Goal: Transaction & Acquisition: Obtain resource

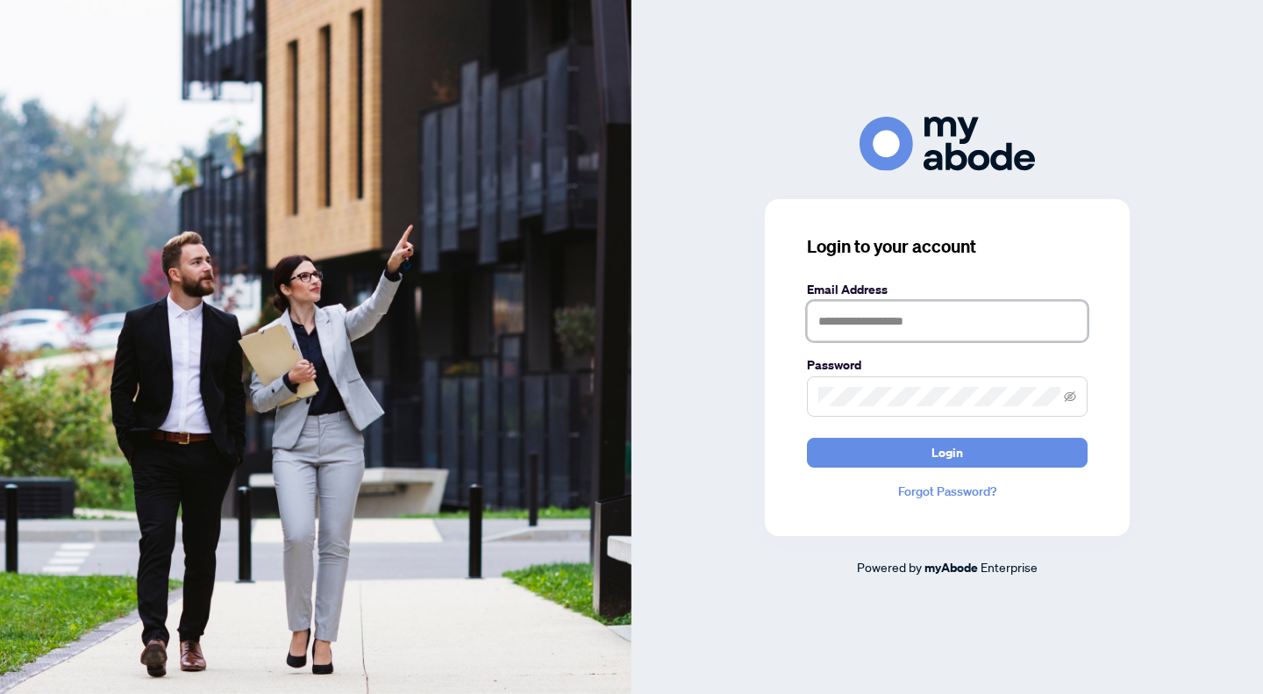
type input "**********"
click at [898, 435] on form "**********" at bounding box center [947, 374] width 281 height 188
click at [901, 452] on button "Login" at bounding box center [947, 453] width 281 height 30
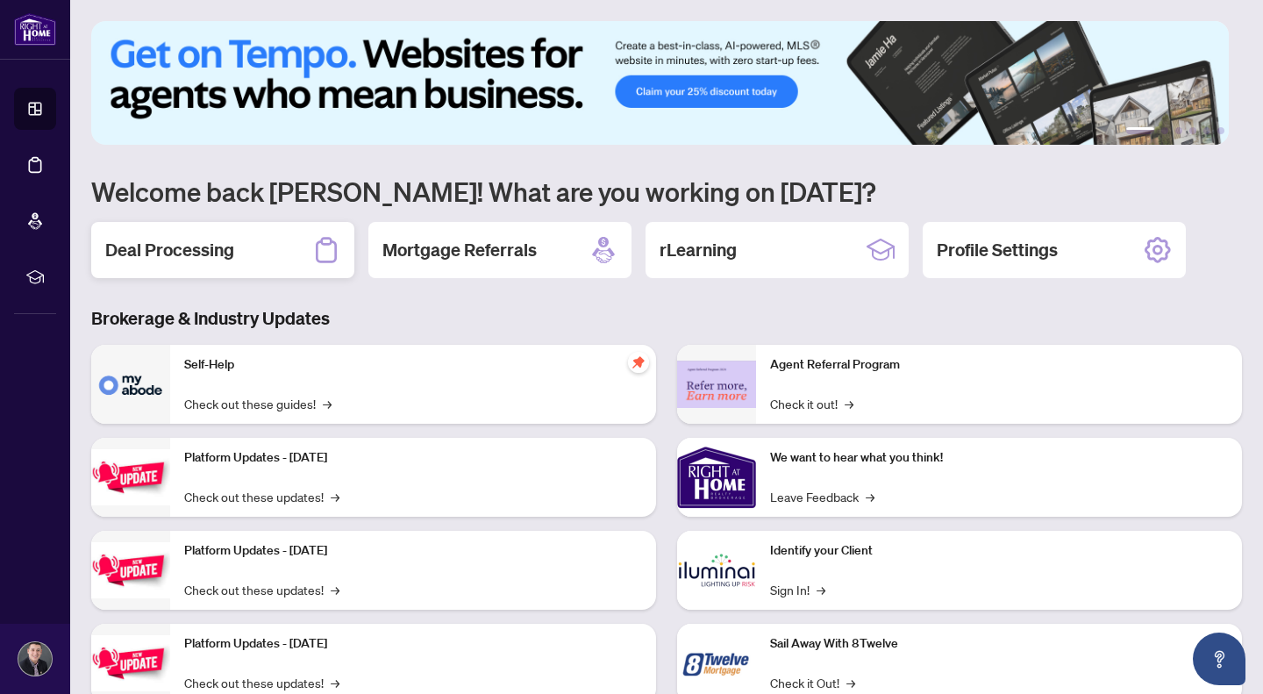
click at [228, 232] on div "Deal Processing" at bounding box center [222, 250] width 263 height 56
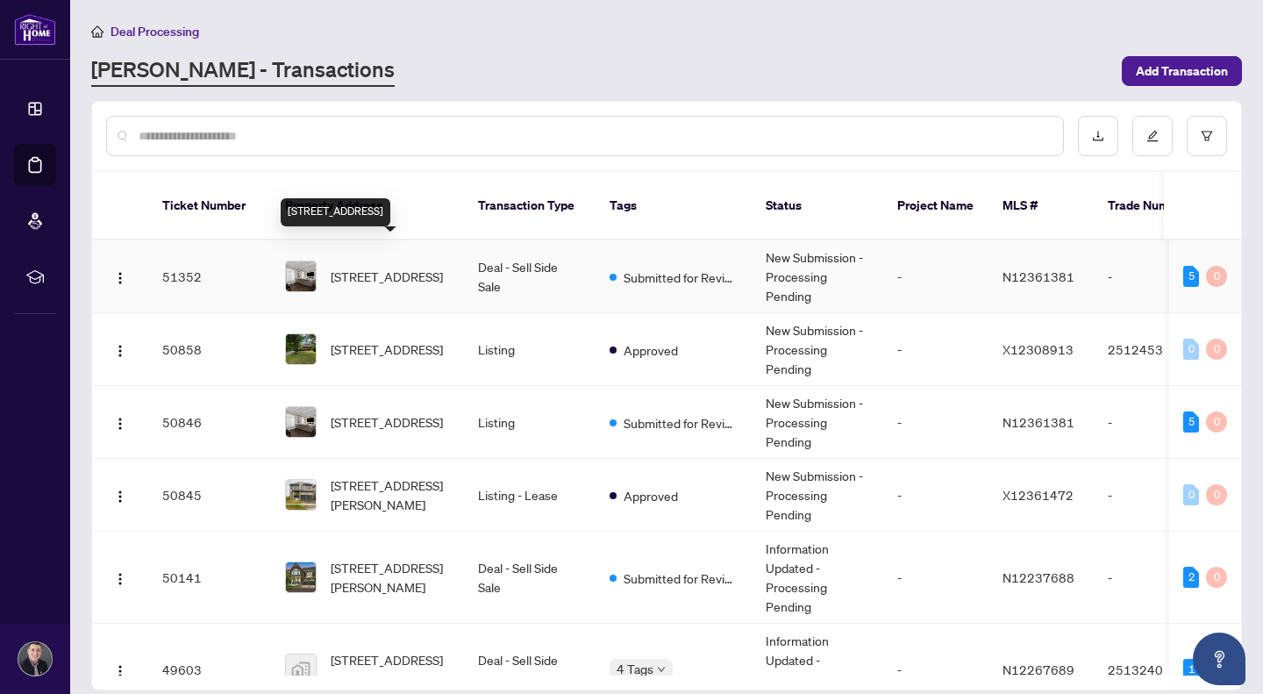
click at [407, 267] on span "[STREET_ADDRESS]" at bounding box center [387, 276] width 112 height 19
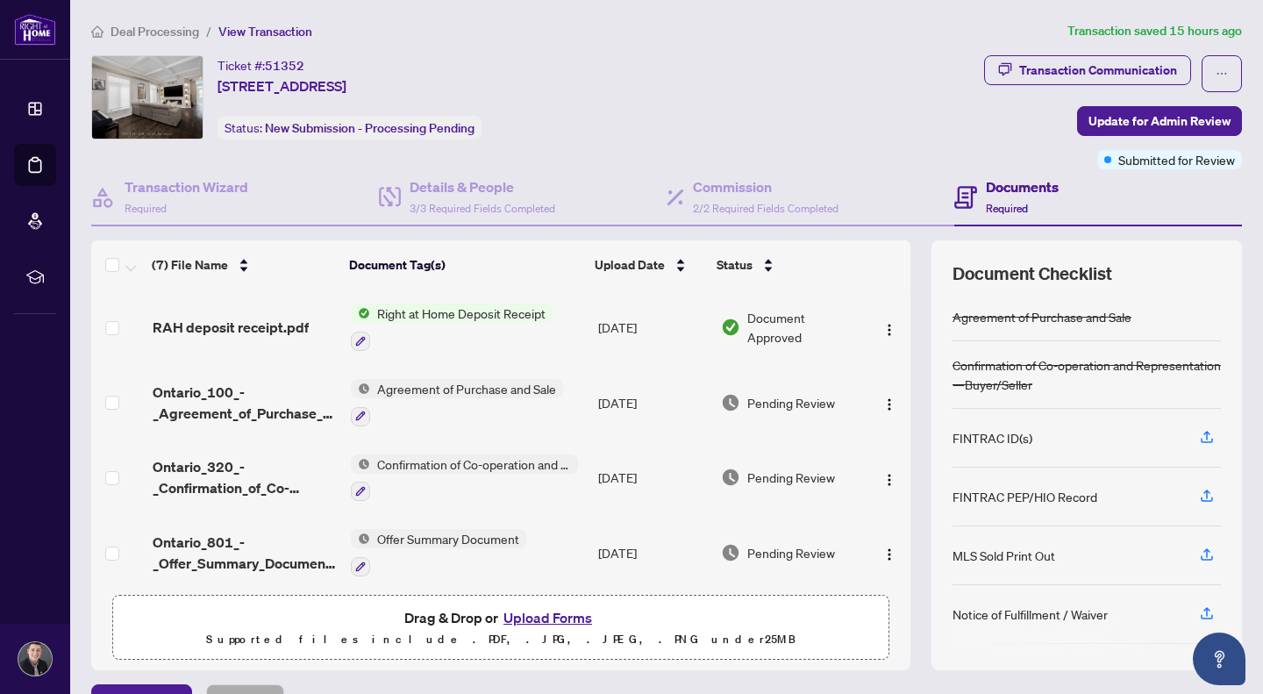
click at [380, 311] on span "Right at Home Deposit Receipt" at bounding box center [461, 312] width 182 height 19
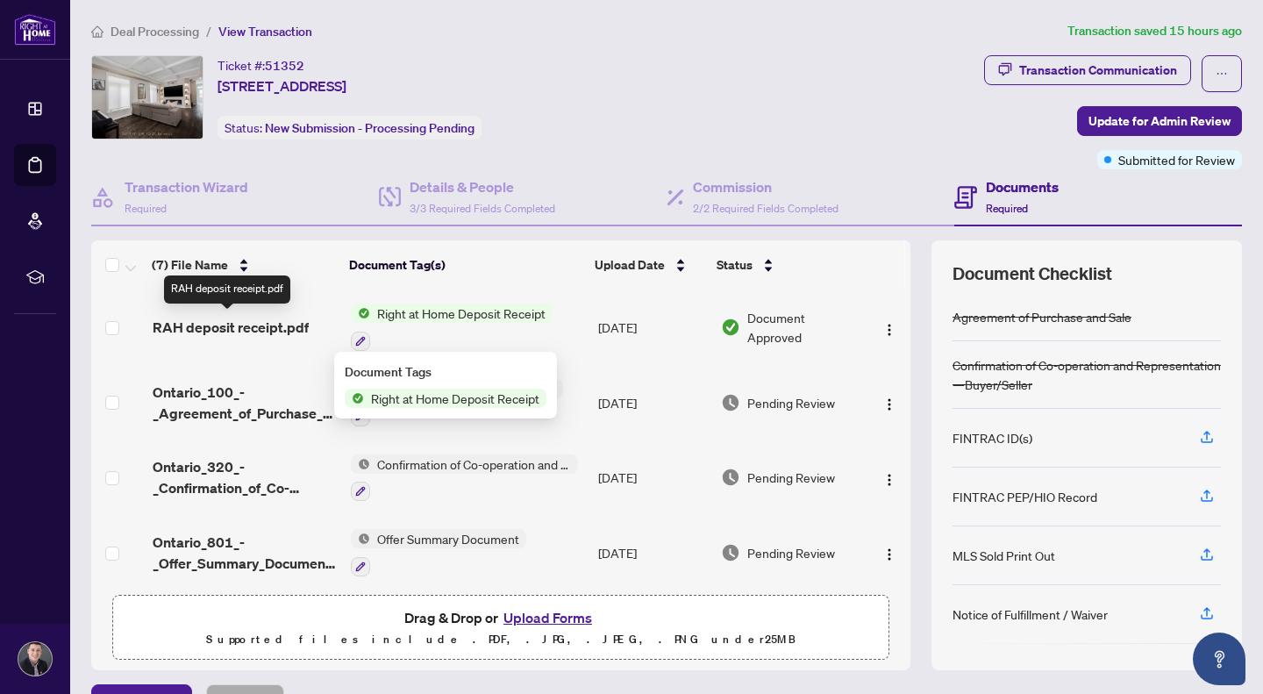
click at [267, 329] on span "RAH deposit receipt.pdf" at bounding box center [231, 327] width 156 height 21
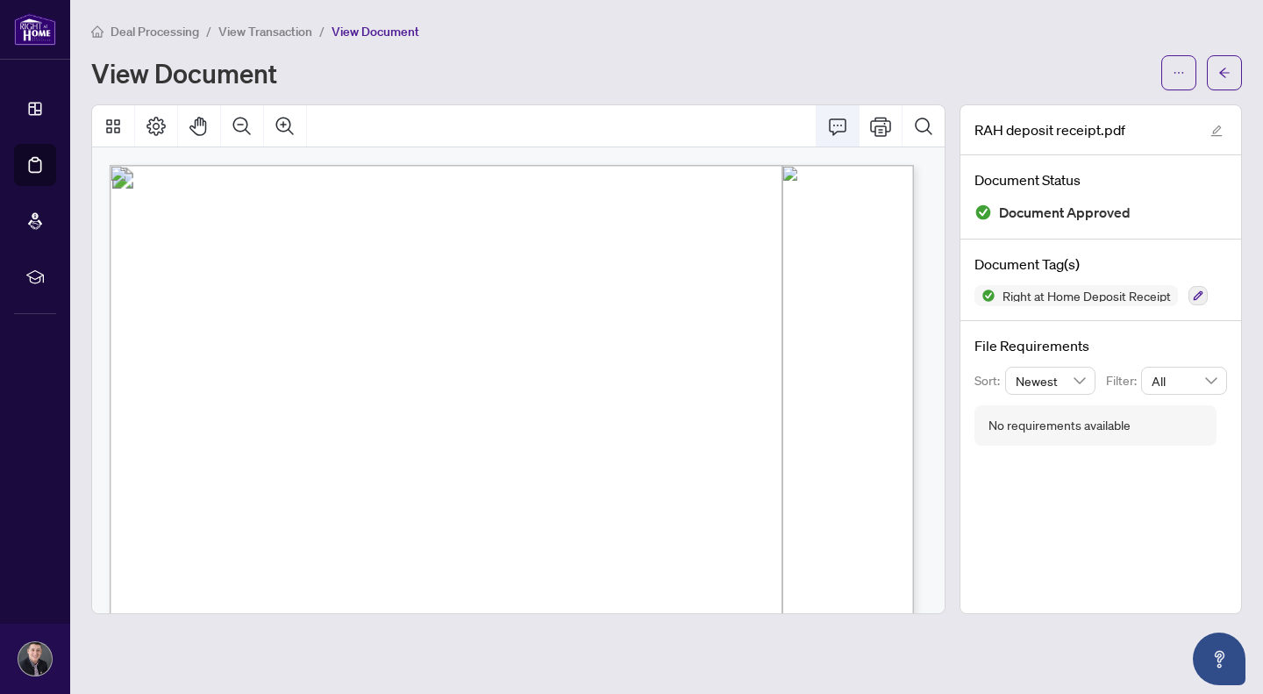
click at [827, 132] on icon "Comment" at bounding box center [837, 126] width 21 height 21
click at [1169, 78] on button "button" at bounding box center [1178, 72] width 35 height 35
click at [1124, 110] on span "Download" at bounding box center [1115, 110] width 133 height 19
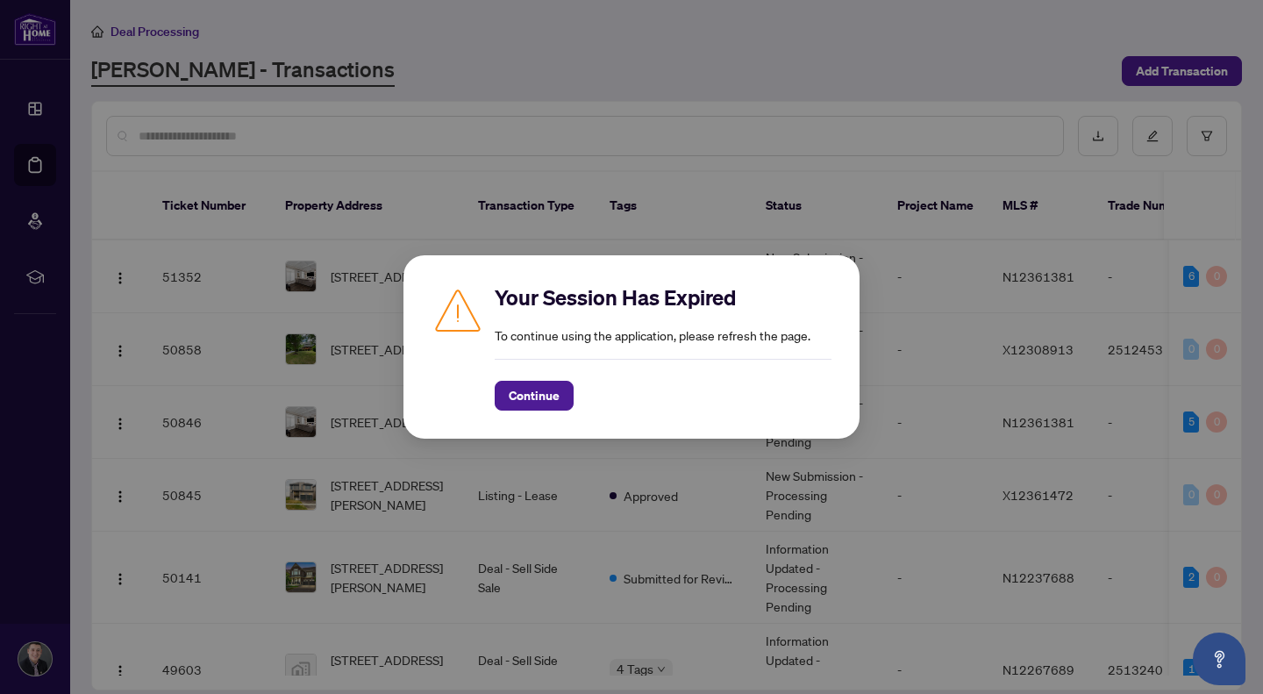
scroll to position [311, 0]
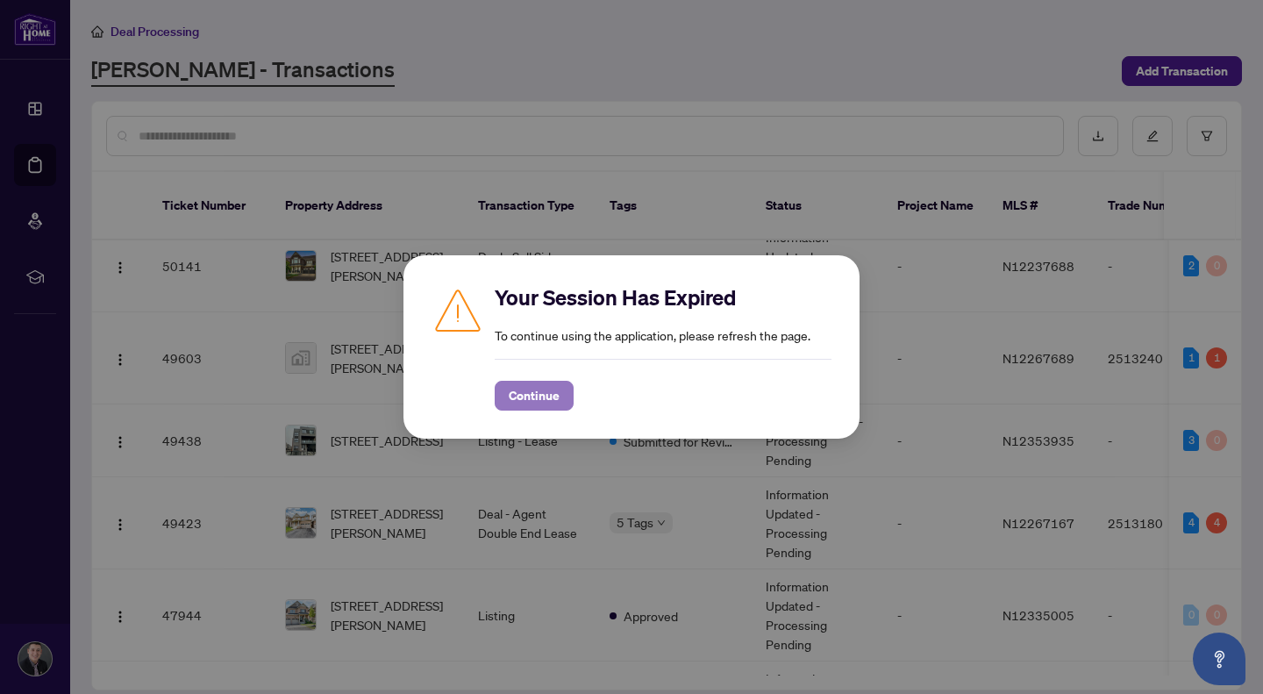
click at [542, 397] on span "Continue" at bounding box center [534, 396] width 51 height 28
